Goal: Task Accomplishment & Management: Use online tool/utility

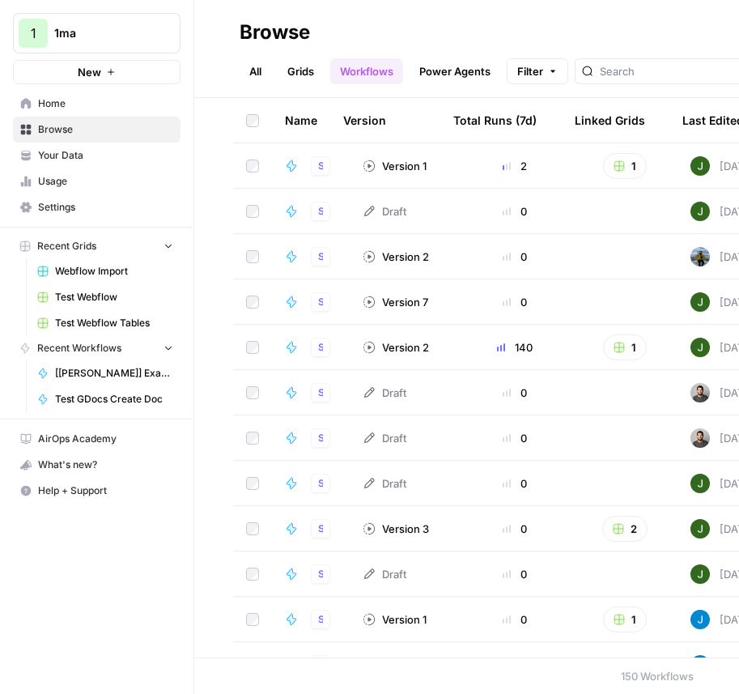
click at [280, 86] on header "Browse All Grids Workflows Power Agents Filter Create" at bounding box center [466, 49] width 545 height 98
click at [309, 72] on link "Grids" at bounding box center [301, 71] width 46 height 26
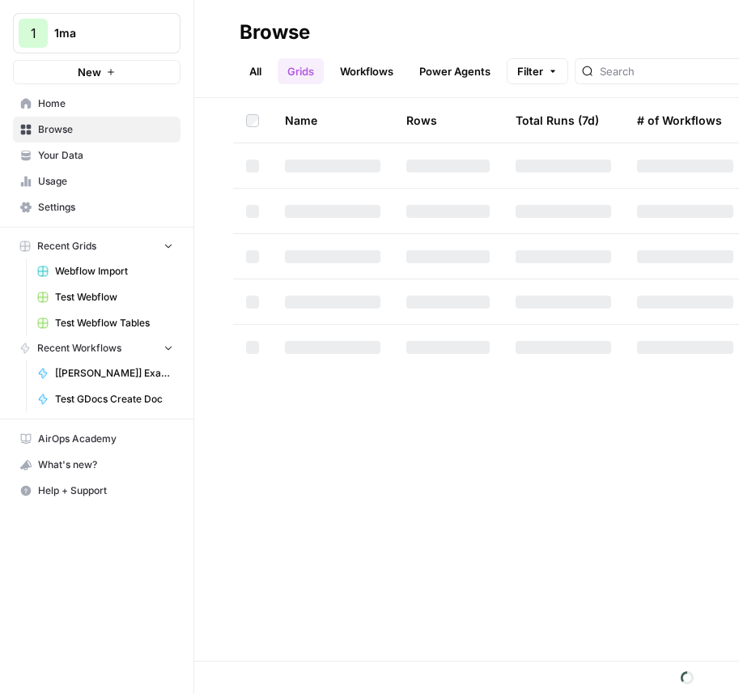
click at [194, 217] on div "Name Rows Total Runs (7d) # of Workflows Last Edited Actions" at bounding box center [466, 379] width 545 height 563
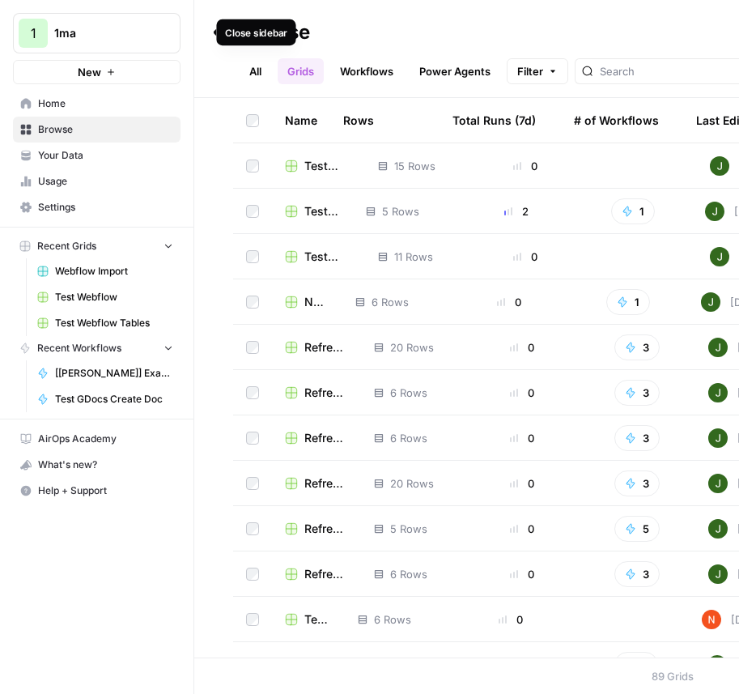
click at [198, 30] on icon "button" at bounding box center [196, 32] width 11 height 11
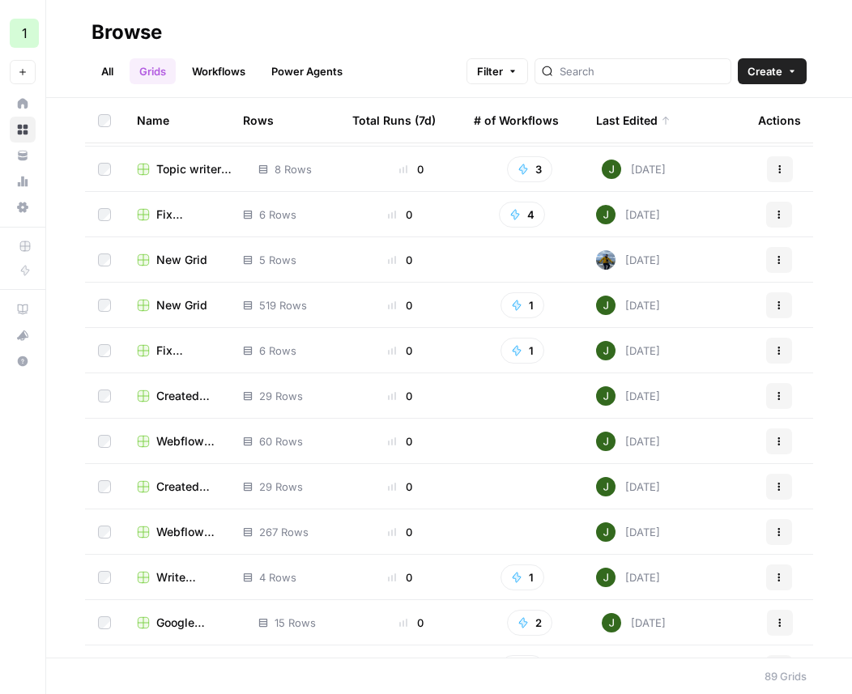
scroll to position [1045, 0]
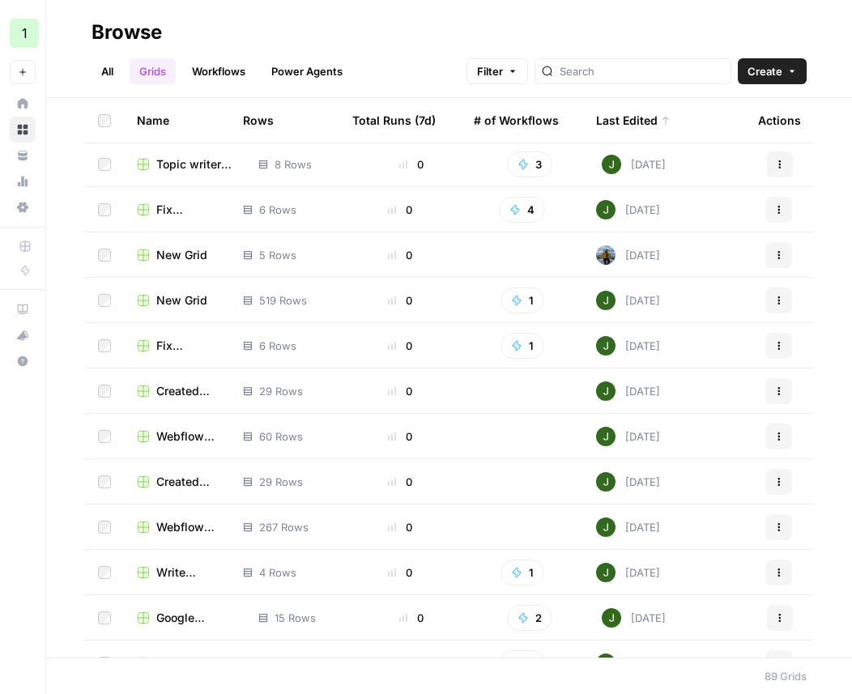
click at [174, 428] on span "Webflow - Custom Data" at bounding box center [186, 436] width 61 height 16
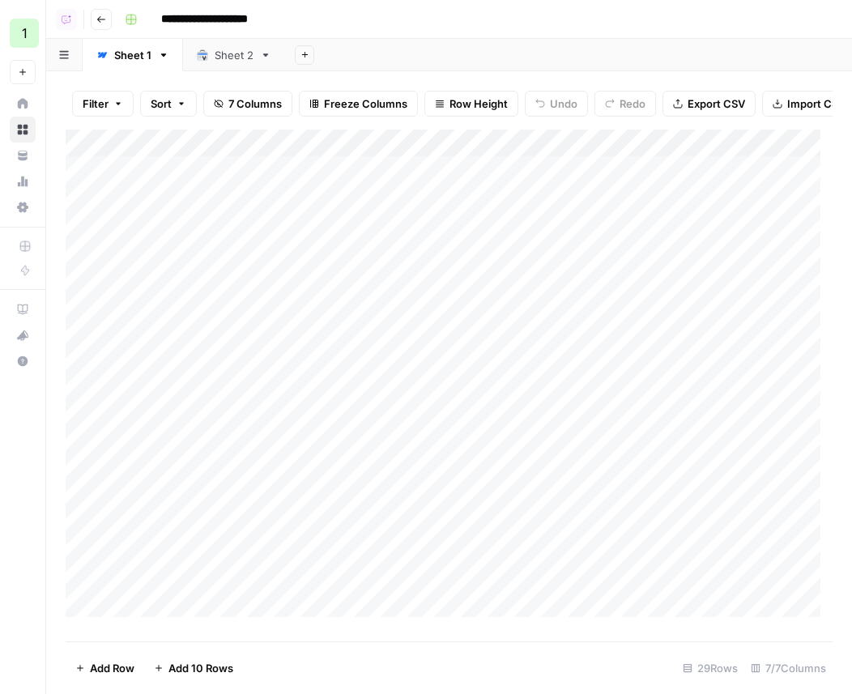
click at [211, 155] on div "Add Column" at bounding box center [449, 380] width 767 height 500
click at [190, 224] on span "Run Import" at bounding box center [217, 232] width 126 height 16
click at [325, 232] on span "All Rows" at bounding box center [329, 236] width 102 height 16
drag, startPoint x: 267, startPoint y: 151, endPoint x: 337, endPoint y: 151, distance: 69.6
click at [337, 151] on div "Add Column" at bounding box center [449, 380] width 767 height 500
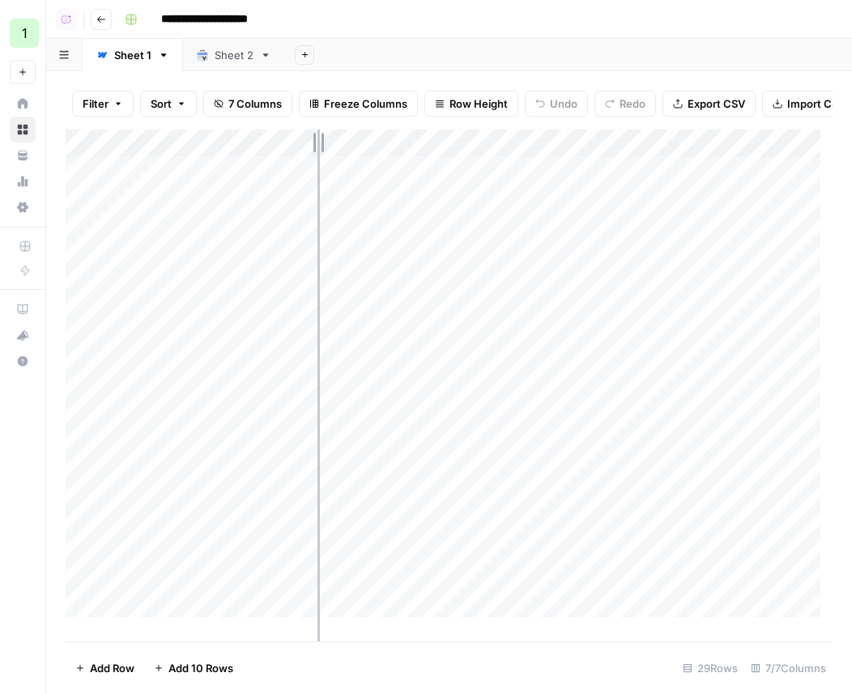
drag, startPoint x: 338, startPoint y: 163, endPoint x: 319, endPoint y: 162, distance: 18.6
click at [319, 162] on div "Add Column" at bounding box center [449, 380] width 767 height 500
click at [318, 164] on div "Add Column" at bounding box center [449, 380] width 767 height 500
